Goal: Task Accomplishment & Management: Manage account settings

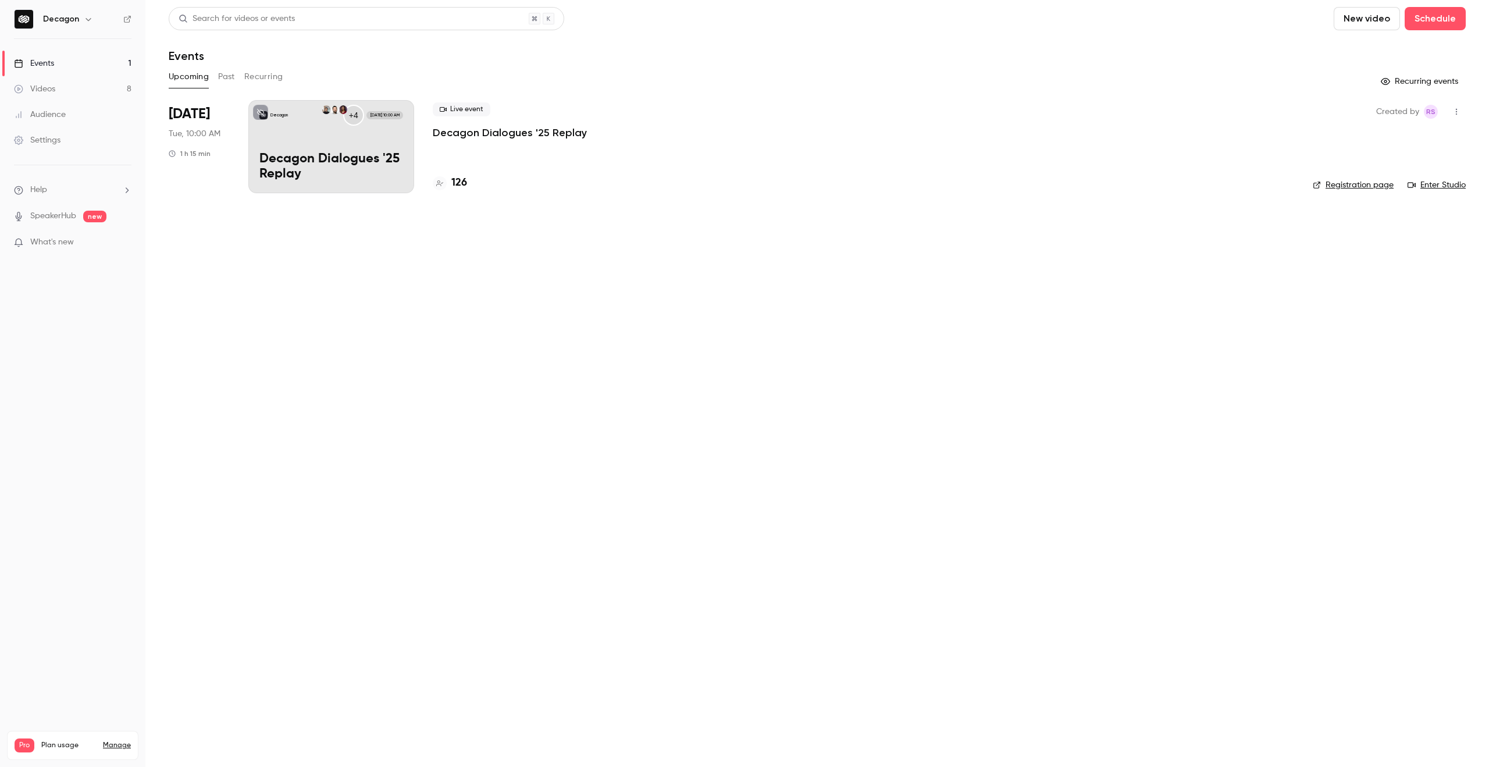
click at [360, 143] on div "Decagon +4 [DATE] 10:00 AM Decagon Dialogues '25 Replay" at bounding box center [331, 146] width 166 height 93
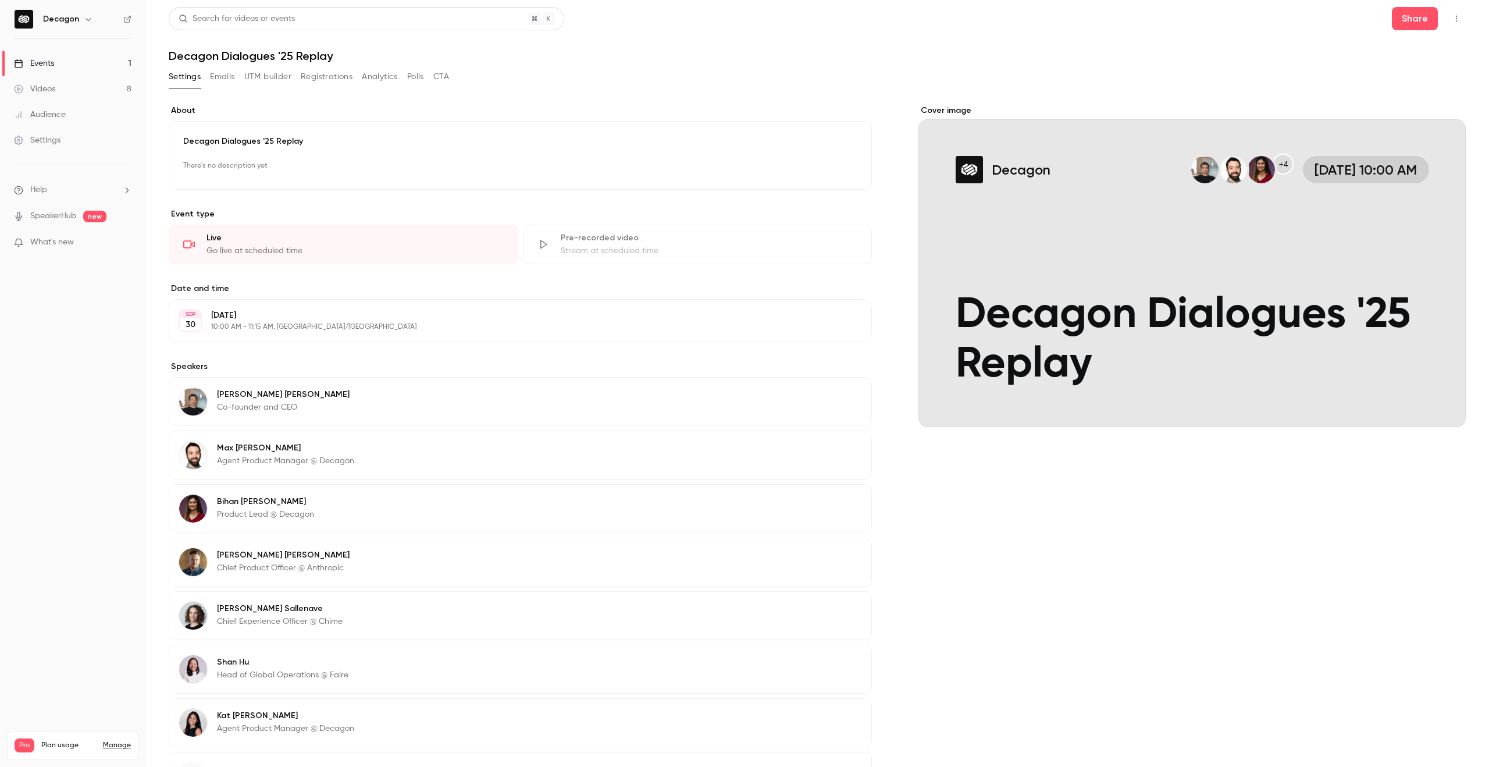
click at [1449, 409] on icon "Cover image" at bounding box center [1444, 405] width 13 height 9
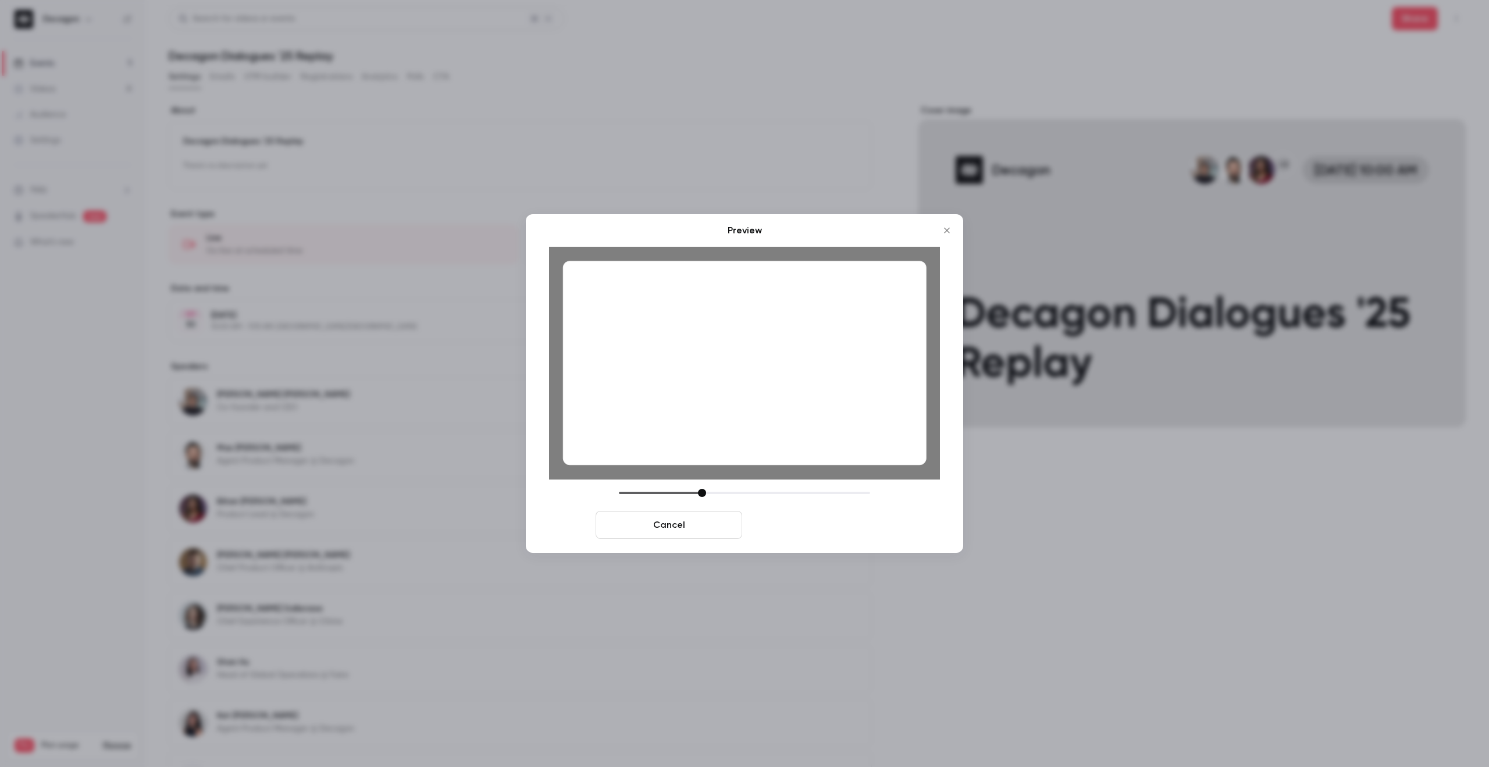
click at [803, 528] on button "Save cover" at bounding box center [820, 525] width 147 height 28
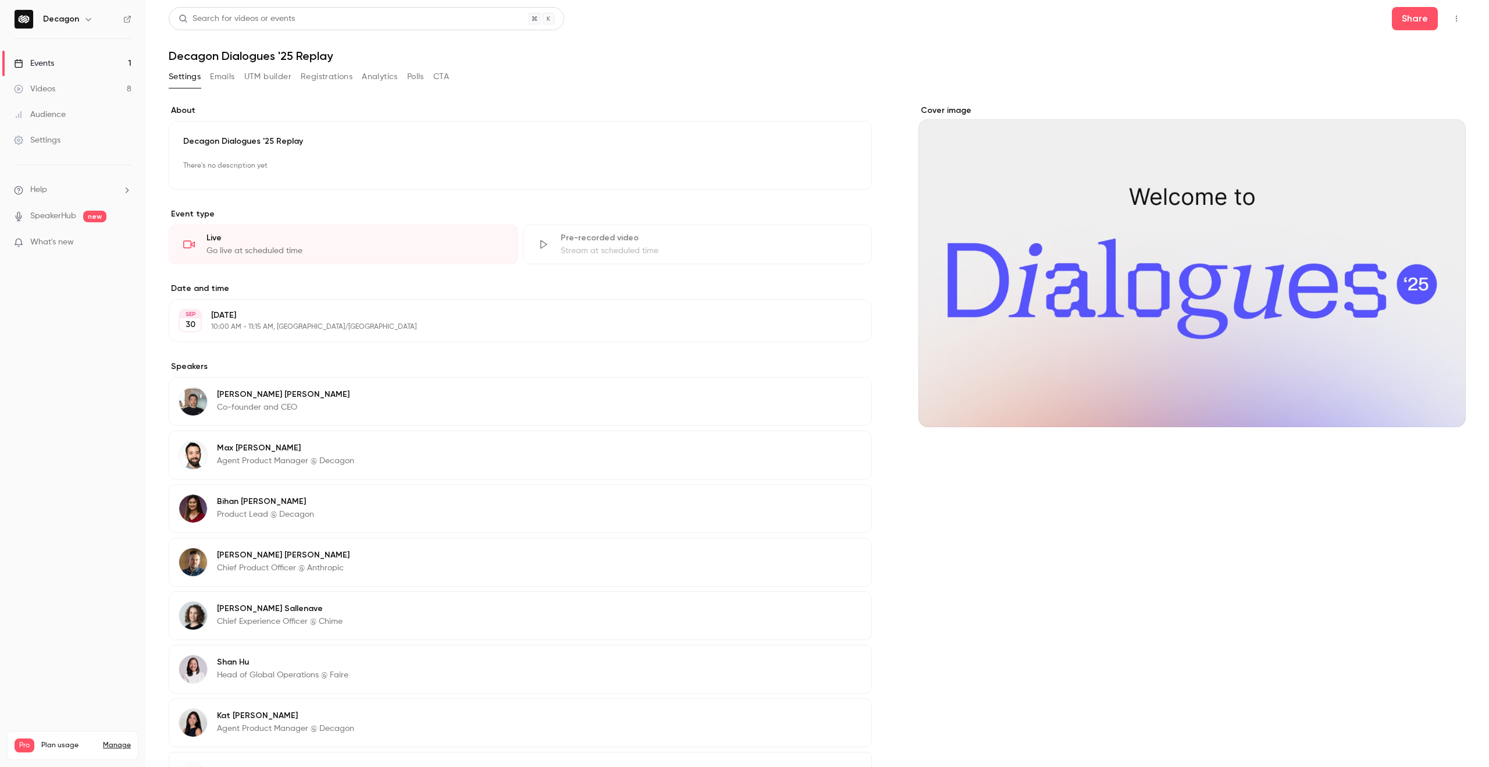
click at [582, 254] on div "Stream at scheduled time" at bounding box center [709, 251] width 297 height 12
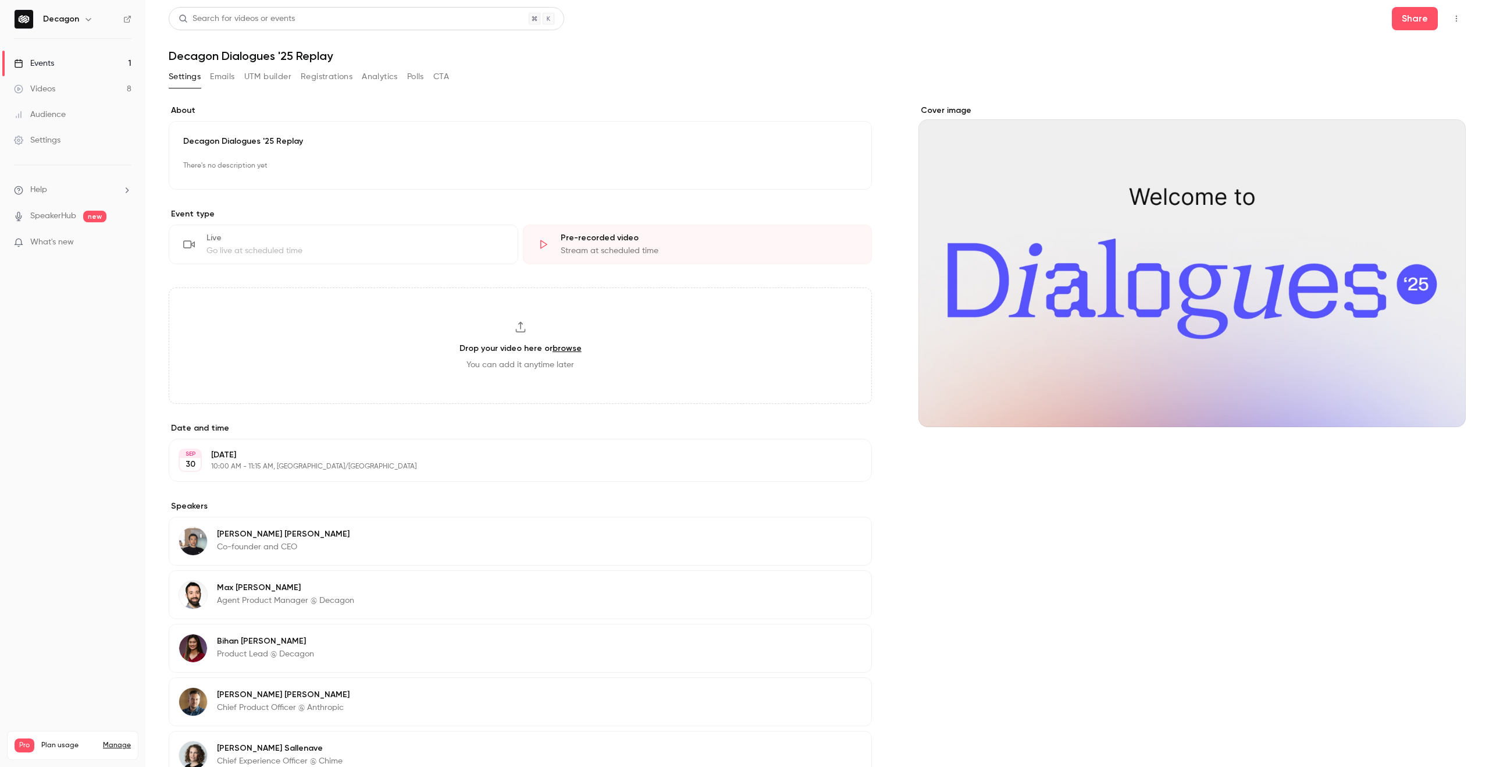
click at [729, 105] on label "About" at bounding box center [520, 111] width 703 height 12
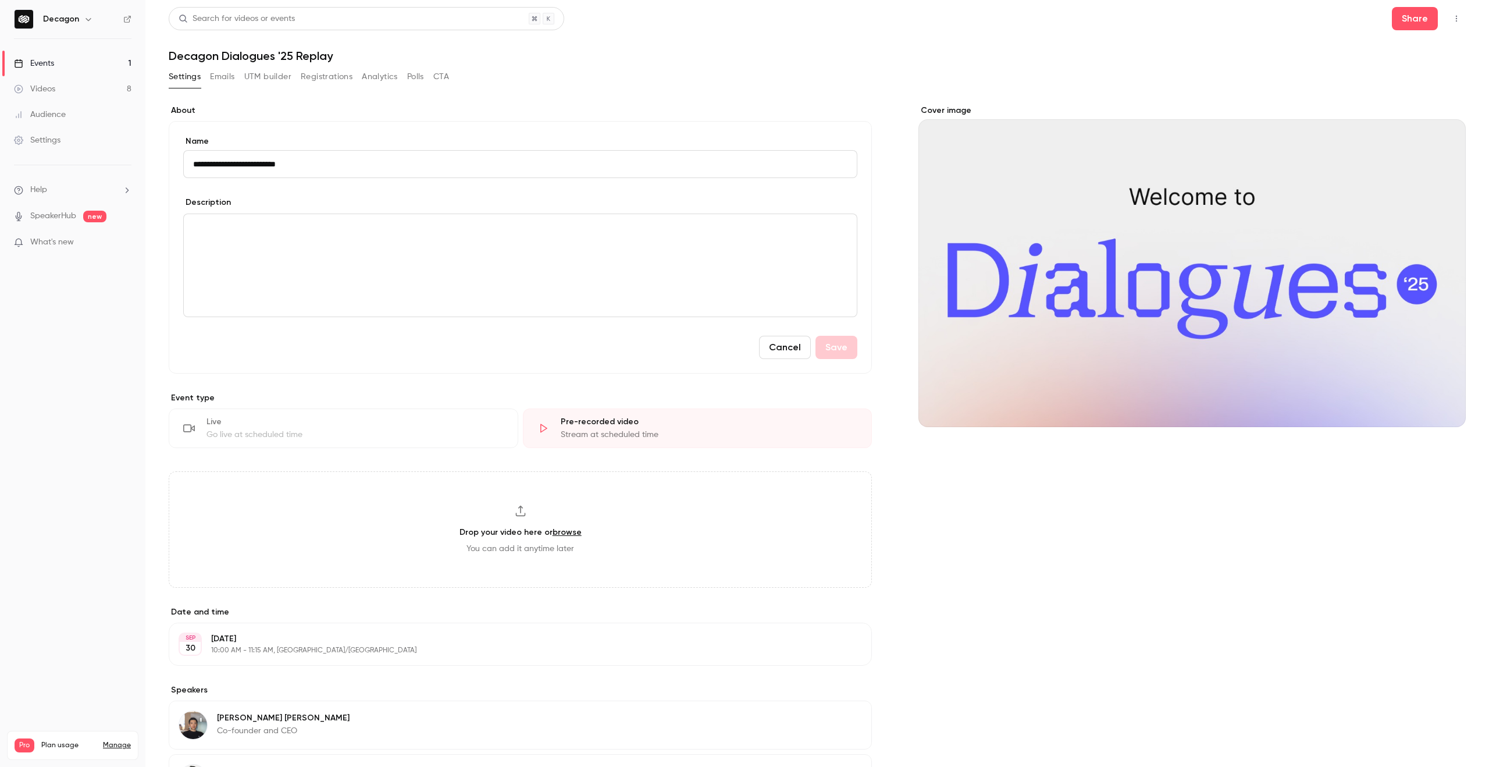
click at [785, 341] on button "Cancel" at bounding box center [785, 347] width 52 height 23
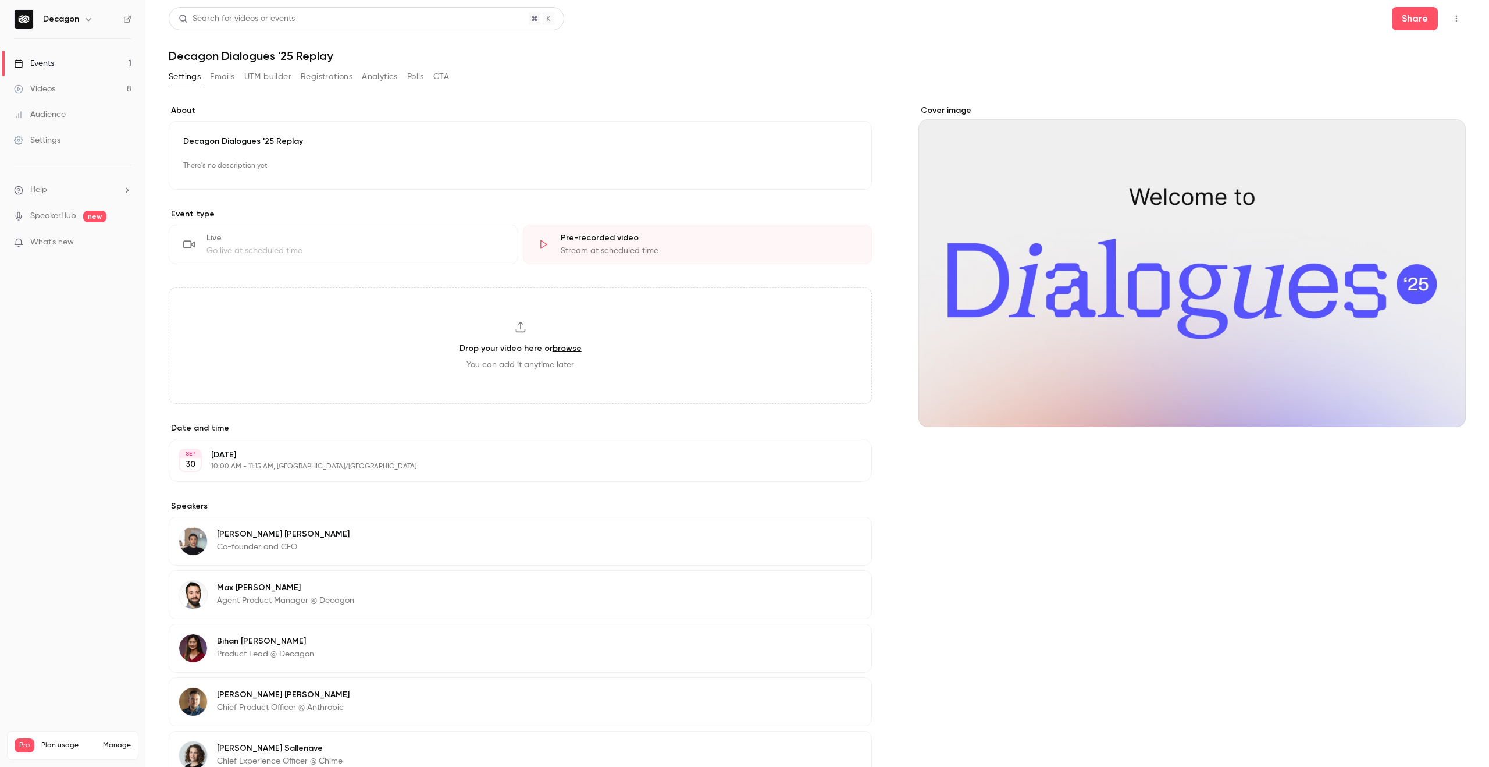
click at [531, 335] on div "Drop your video here or browse You can add it anytime later" at bounding box center [520, 345] width 703 height 116
type input "**********"
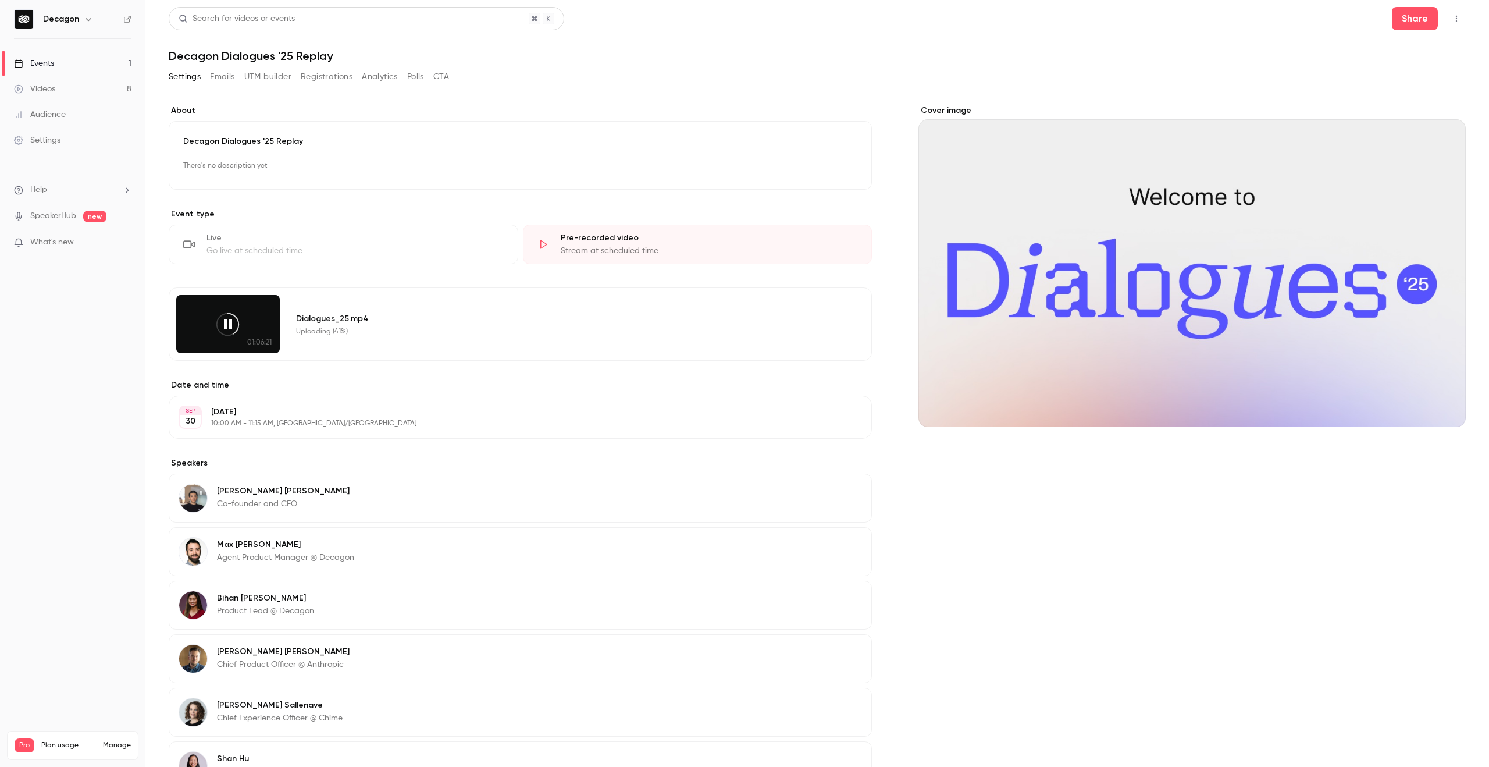
click at [224, 322] on icon at bounding box center [228, 324] width 26 height 26
